Goal: Navigation & Orientation: Find specific page/section

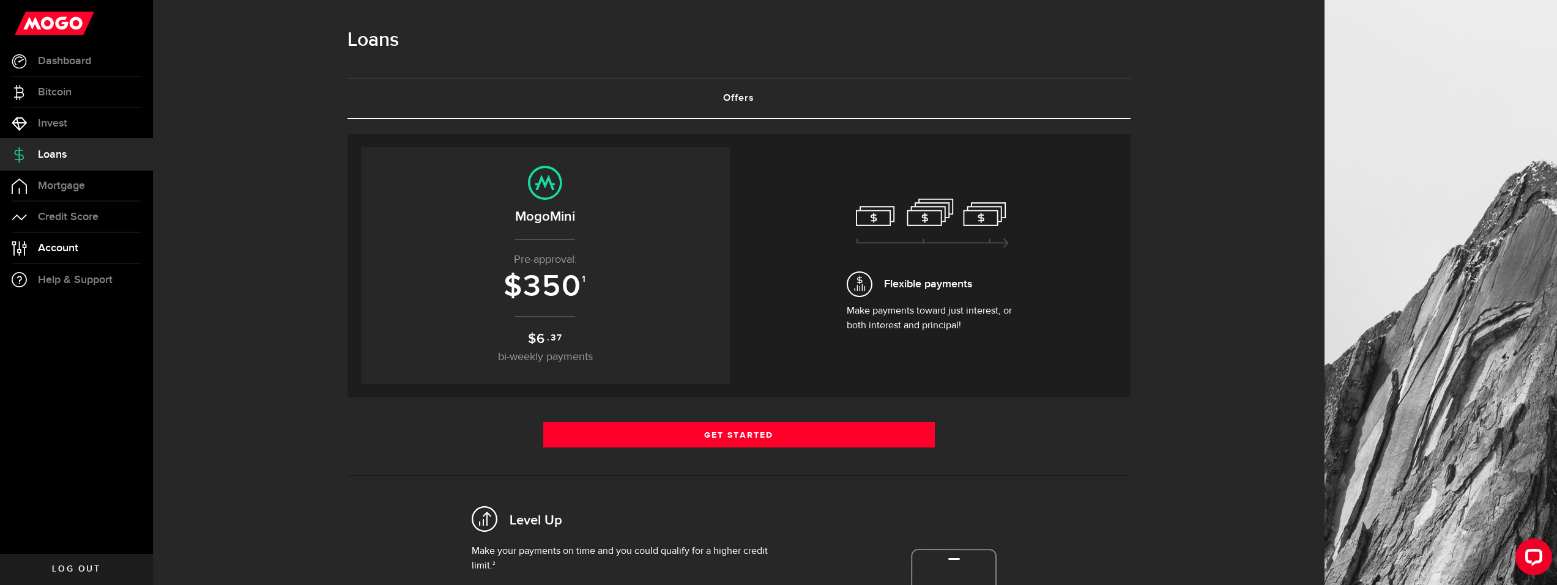
click at [86, 243] on link "Account Compte" at bounding box center [76, 248] width 153 height 31
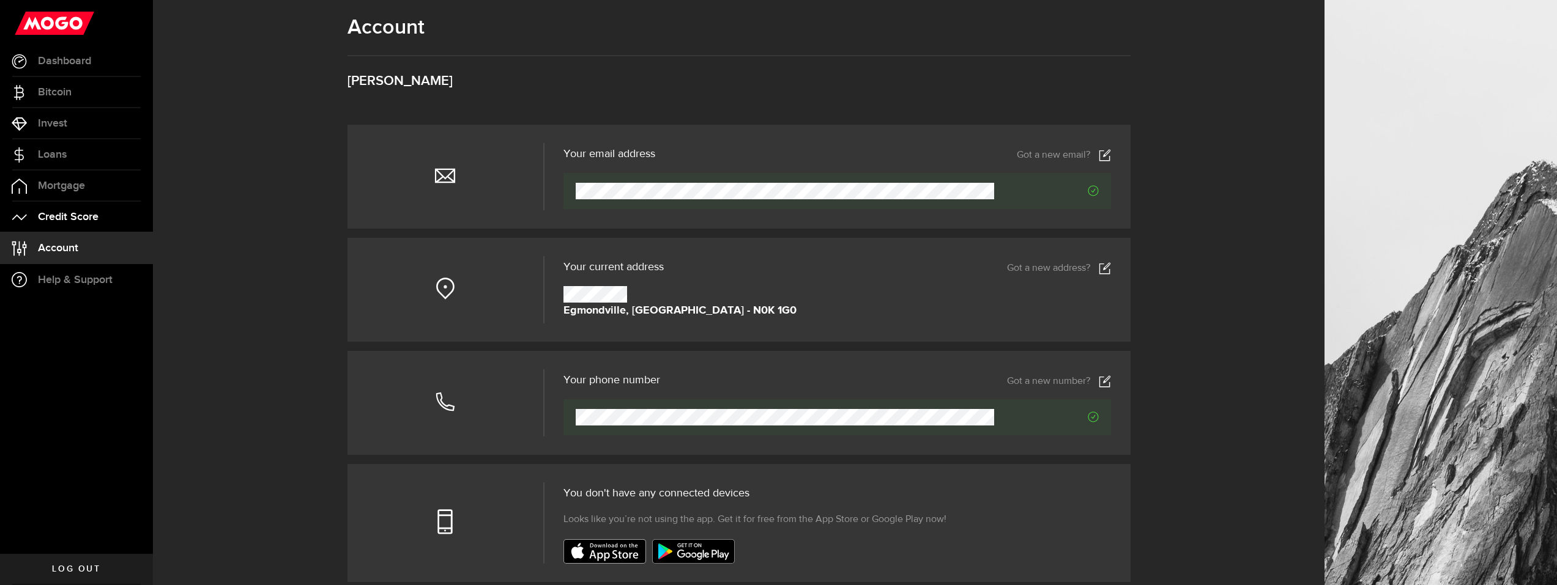
click at [90, 214] on span "Credit Score" at bounding box center [68, 217] width 61 height 11
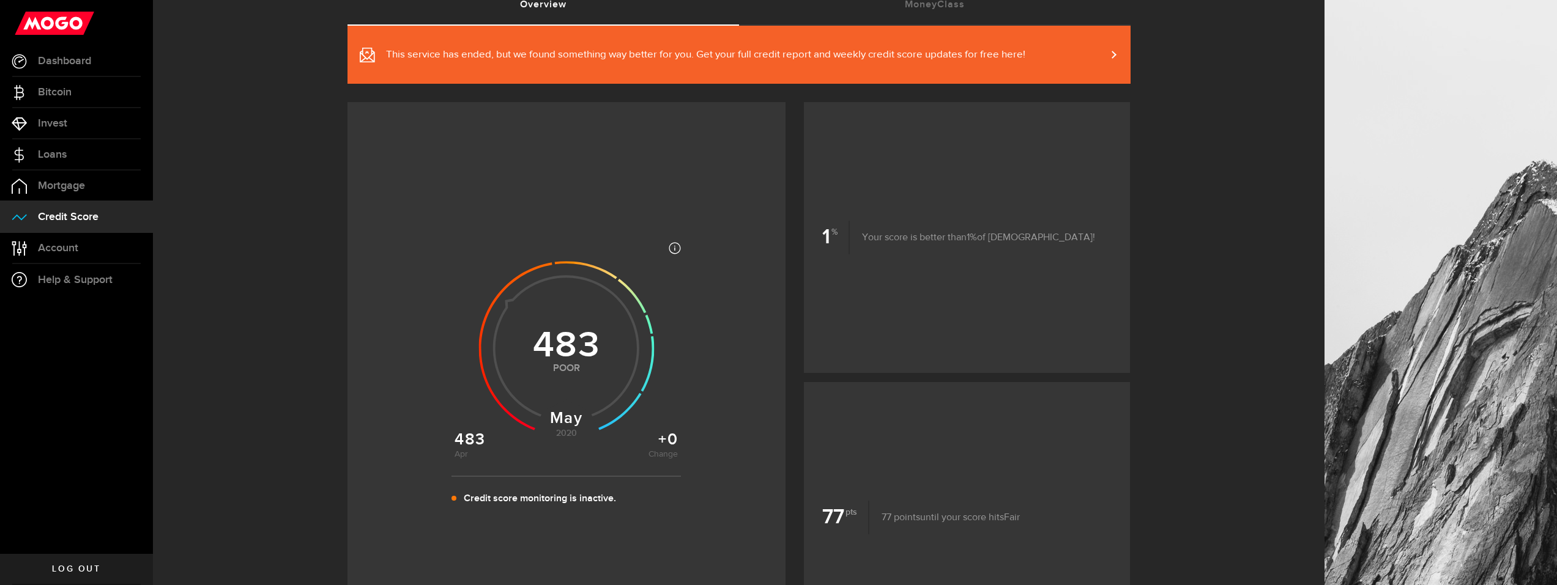
scroll to position [183, 0]
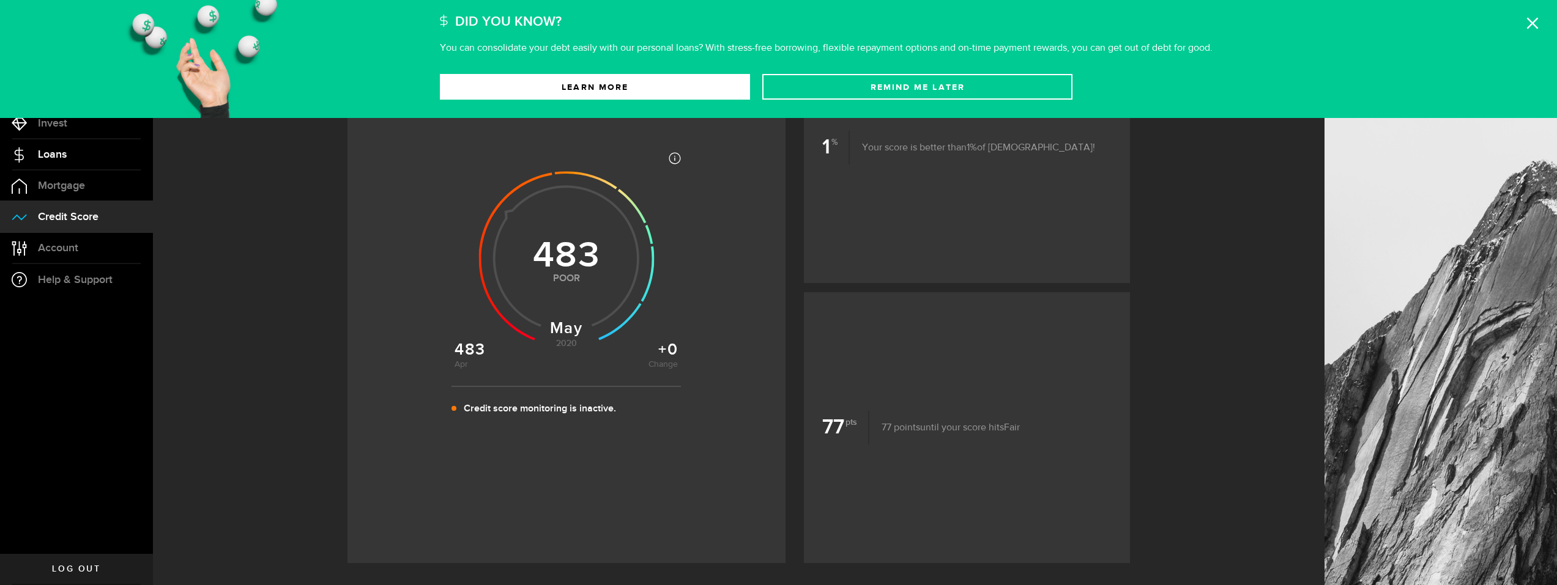
click at [85, 150] on link "Loans" at bounding box center [76, 154] width 153 height 31
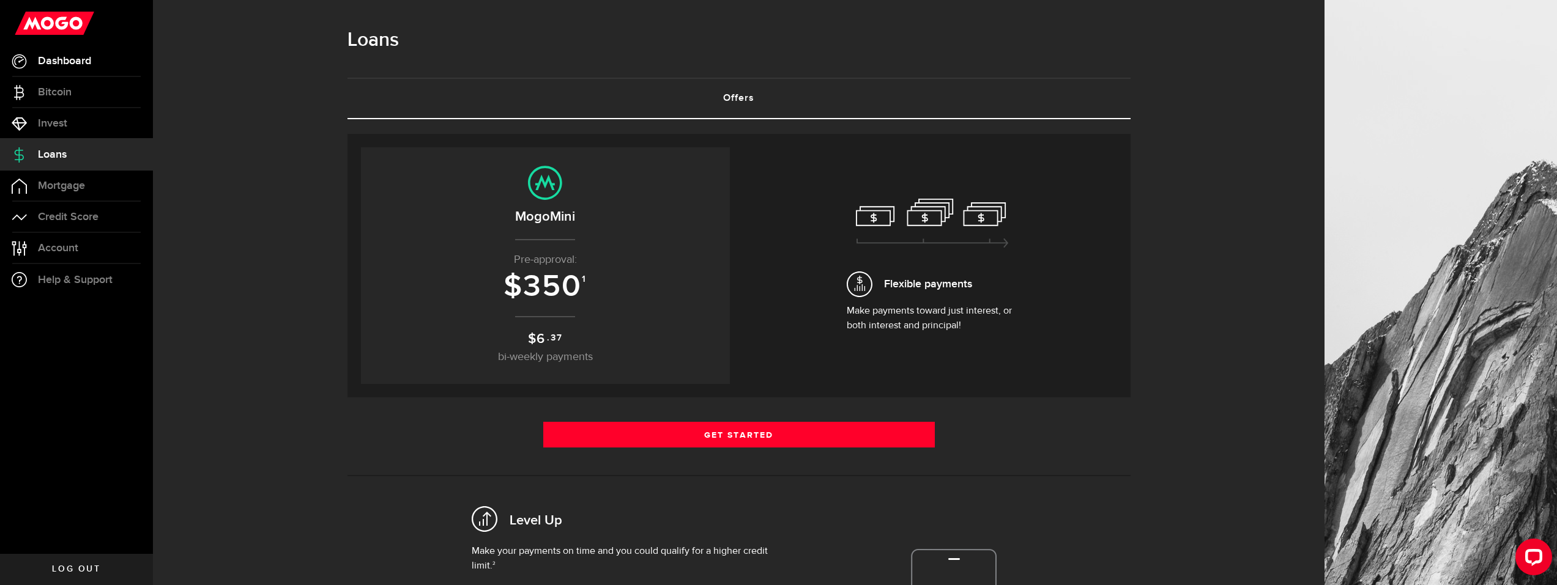
click at [60, 67] on link "Dashboard" at bounding box center [76, 61] width 153 height 31
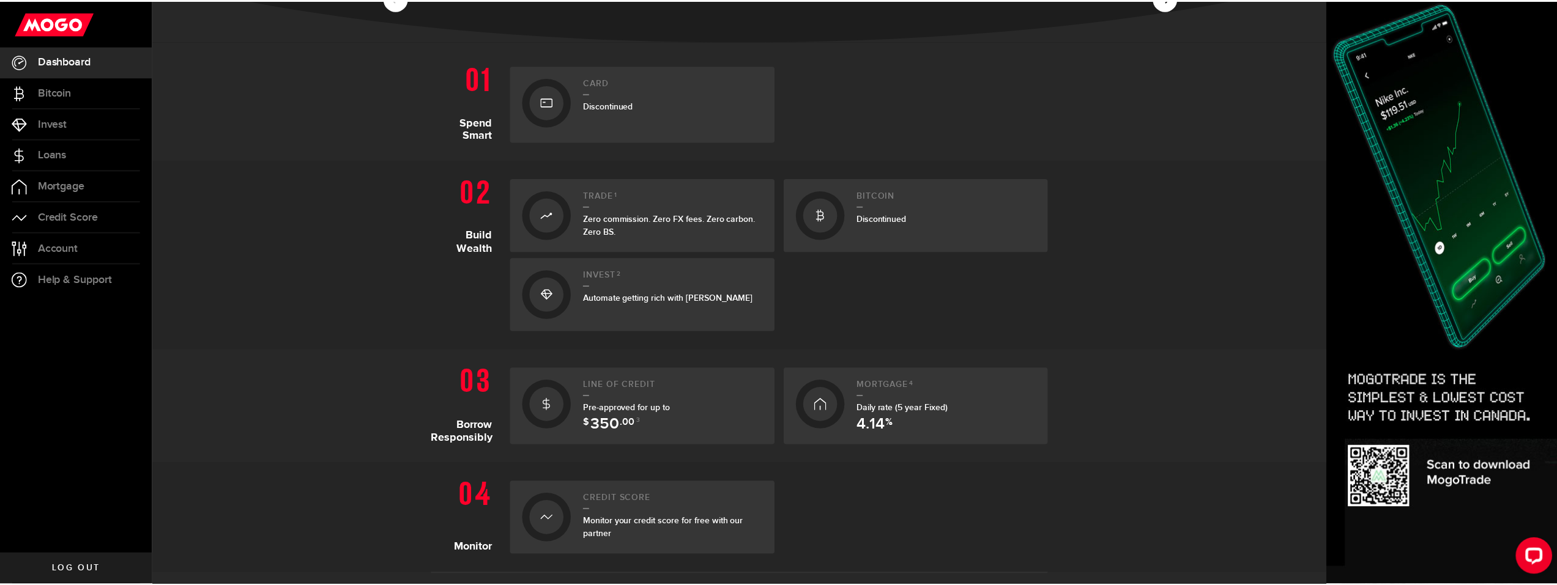
scroll to position [245, 0]
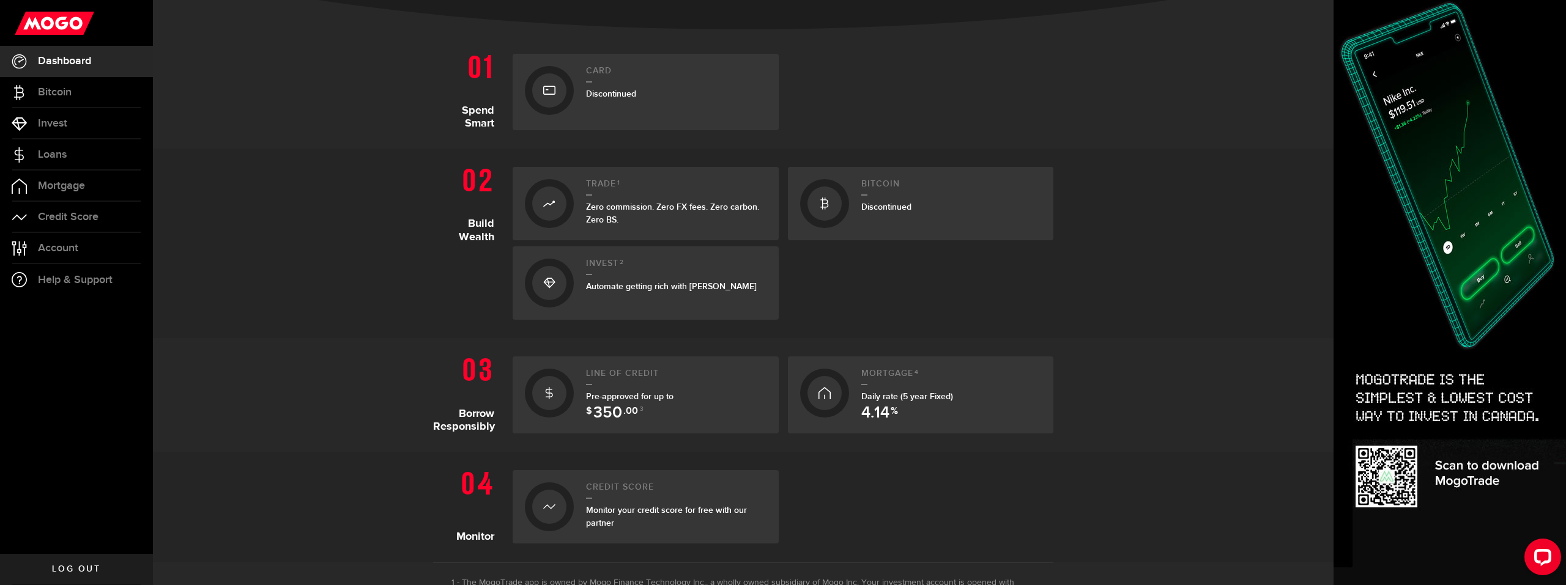
click at [716, 407] on div "Pre-approved for up to $ 350 .00 3" at bounding box center [676, 403] width 180 height 26
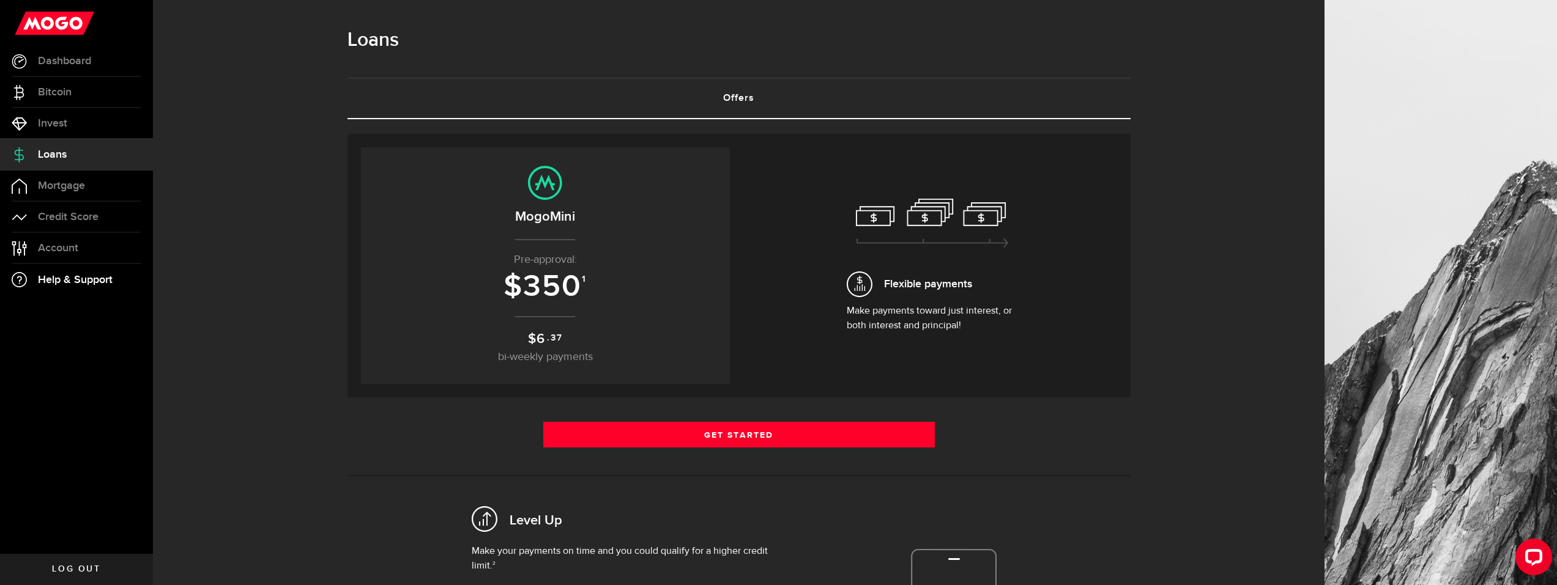
click at [98, 276] on span "Help & Support" at bounding box center [75, 280] width 75 height 11
click at [78, 570] on span "Log out" at bounding box center [76, 569] width 48 height 9
